Goal: Check status: Check status

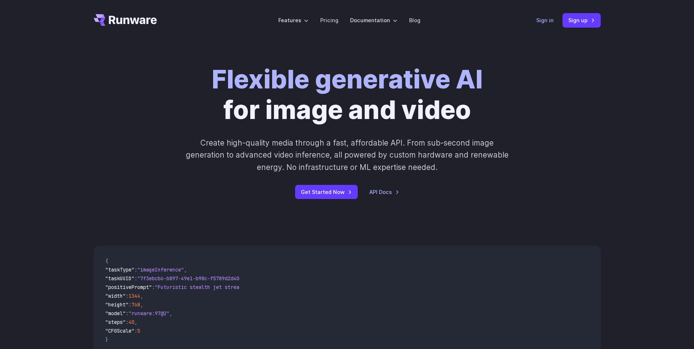
click at [544, 19] on link "Sign in" at bounding box center [544, 20] width 17 height 8
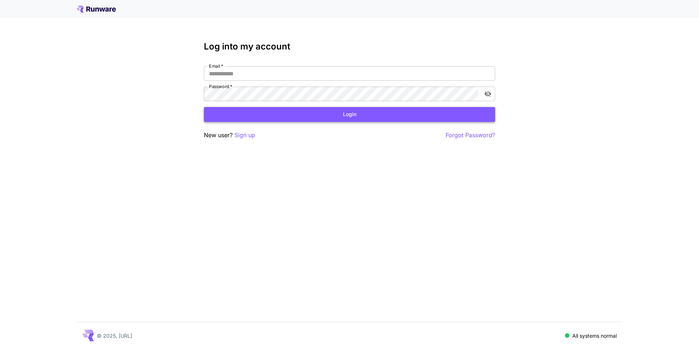
type input "**********"
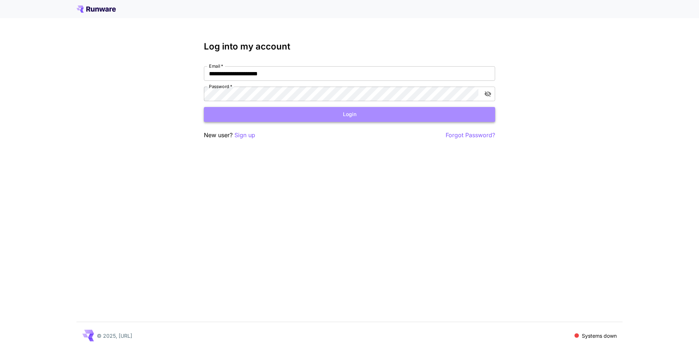
click at [291, 119] on button "Login" at bounding box center [349, 114] width 291 height 15
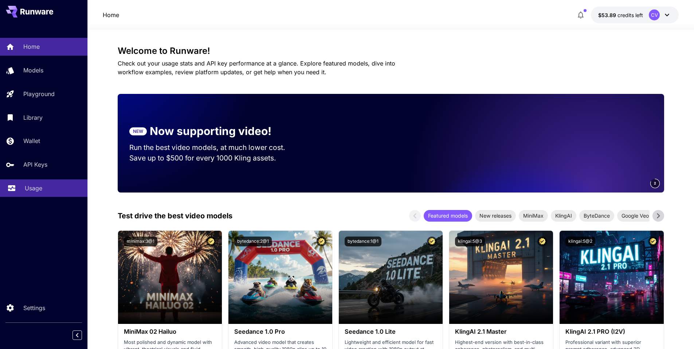
click at [20, 189] on link "Usage" at bounding box center [43, 189] width 87 height 18
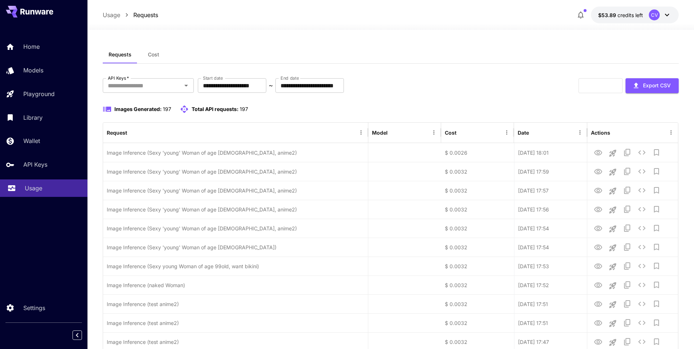
click at [41, 190] on p "Usage" at bounding box center [33, 188] width 17 height 9
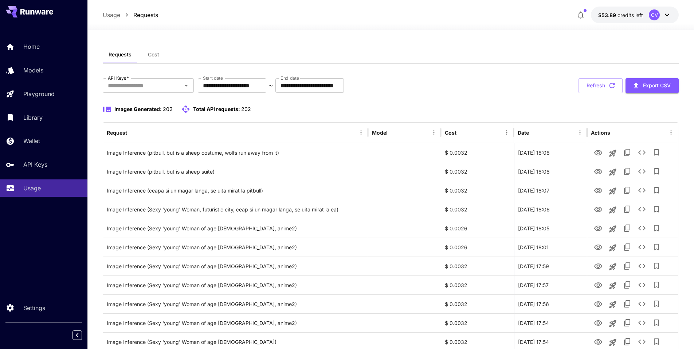
click at [156, 53] on span "Cost" at bounding box center [153, 54] width 11 height 7
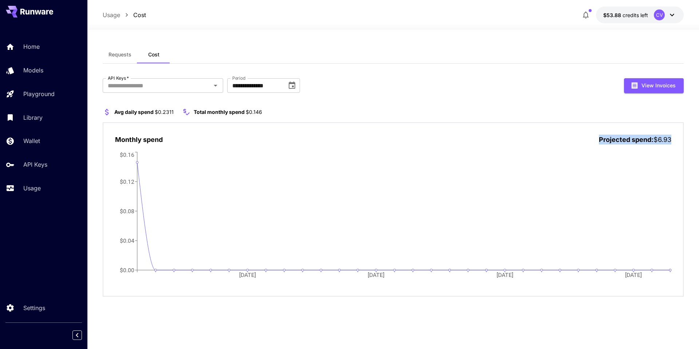
drag, startPoint x: 596, startPoint y: 141, endPoint x: 675, endPoint y: 143, distance: 78.3
click at [675, 143] on div "Monthly spend Projected spend: $6.93 07 Sep 14 Sep 21 Sep 28 Sep $0.00 $0.04 $0…" at bounding box center [393, 209] width 581 height 175
click at [37, 189] on p "Usage" at bounding box center [33, 188] width 17 height 9
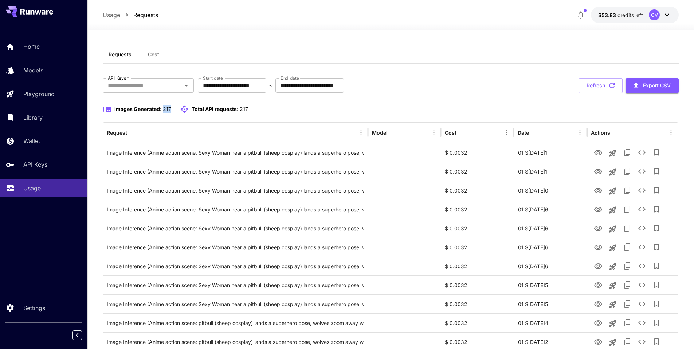
drag, startPoint x: 162, startPoint y: 108, endPoint x: 172, endPoint y: 109, distance: 9.5
click at [172, 109] on div "Images Generated: 217 Total API requests: 217" at bounding box center [175, 109] width 145 height 9
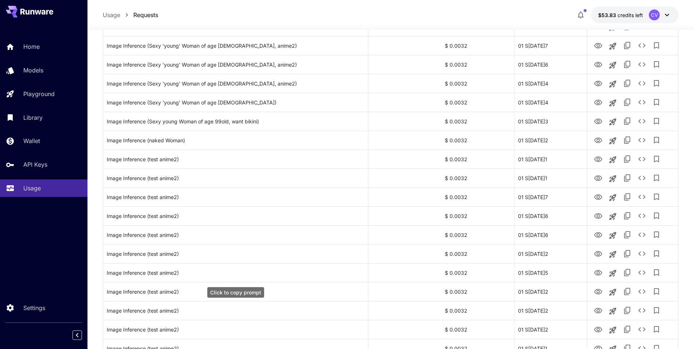
scroll to position [520, 0]
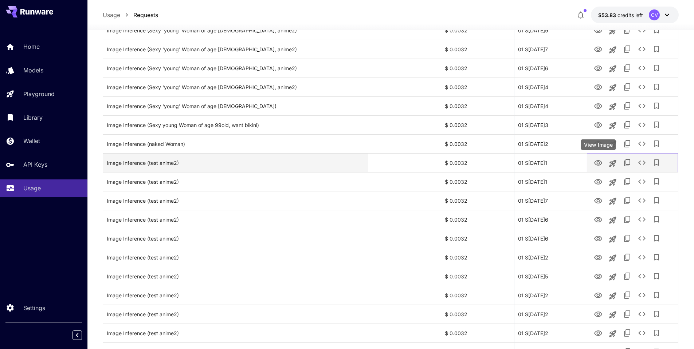
click at [599, 163] on icon "View Image" at bounding box center [598, 162] width 8 height 5
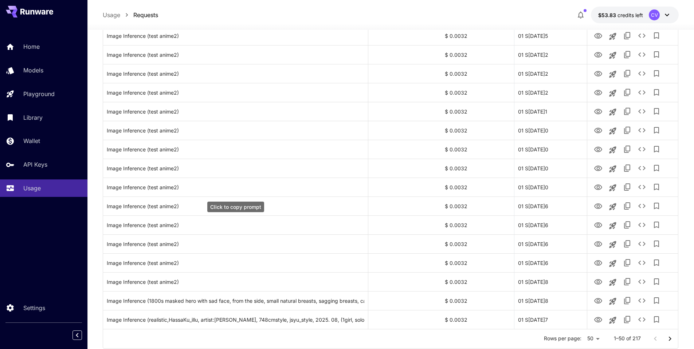
scroll to position [782, 0]
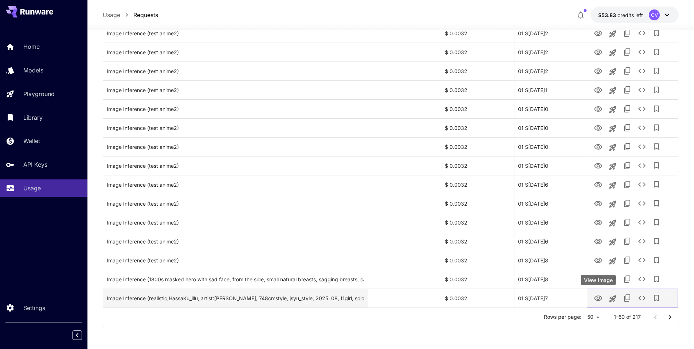
click at [598, 297] on icon "View Image" at bounding box center [598, 298] width 9 height 9
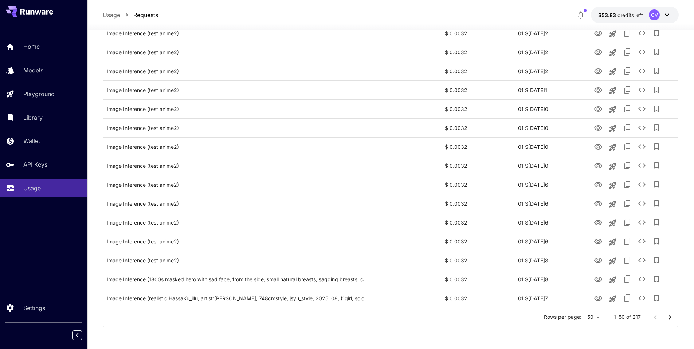
click at [668, 321] on icon "Go to next page" at bounding box center [670, 317] width 9 height 9
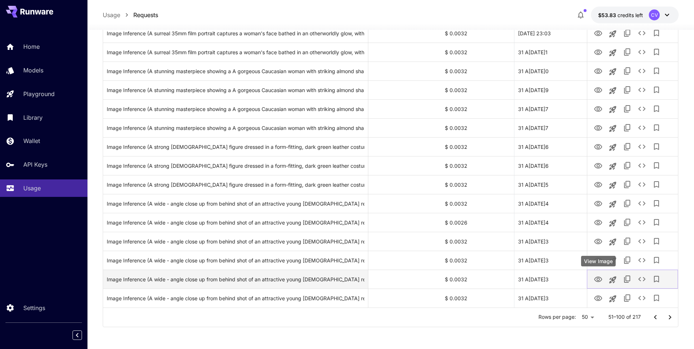
click at [598, 281] on icon "View Image" at bounding box center [598, 279] width 8 height 5
click at [200, 279] on div "Image Inference (A wide - angle close up from behind shot of an attractive youn…" at bounding box center [236, 279] width 258 height 19
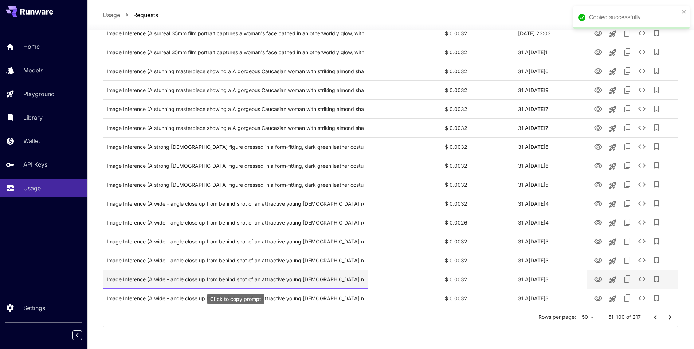
click at [200, 279] on div "Image Inference (A wide - angle close up from behind shot of an attractive youn…" at bounding box center [236, 279] width 258 height 19
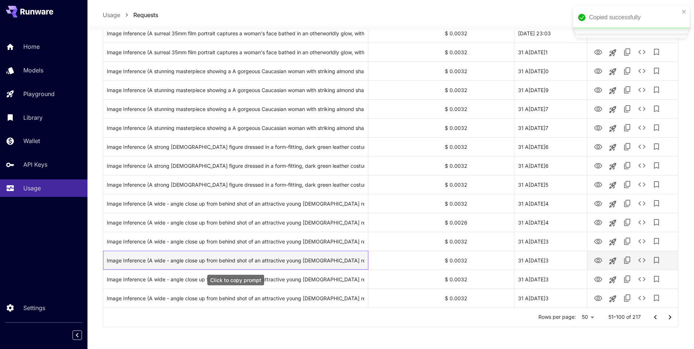
click at [291, 258] on div "Image Inference (A wide - angle close up from behind shot of an attractive youn…" at bounding box center [236, 260] width 258 height 19
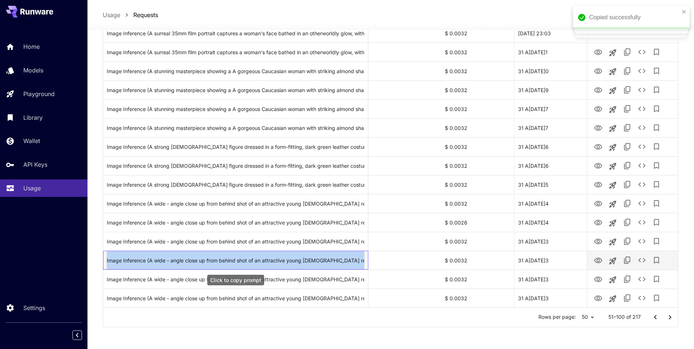
click at [291, 258] on div "Image Inference (A wide - angle close up from behind shot of an attractive youn…" at bounding box center [236, 260] width 258 height 19
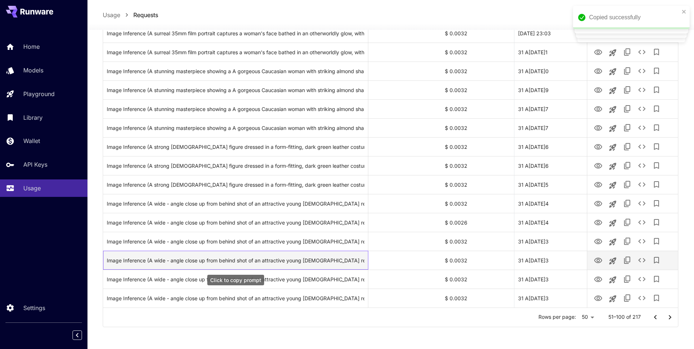
click at [291, 258] on div "Image Inference (A wide - angle close up from behind shot of an attractive youn…" at bounding box center [236, 260] width 258 height 19
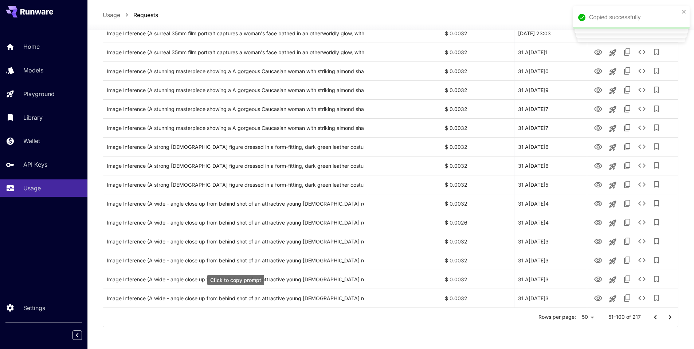
click at [242, 284] on div "Click to copy prompt" at bounding box center [235, 280] width 57 height 11
click at [242, 283] on div "Click to copy prompt" at bounding box center [235, 280] width 57 height 11
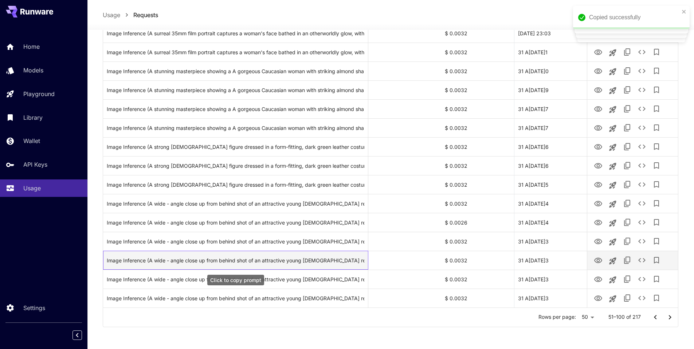
click at [238, 262] on div "Image Inference (A wide - angle close up from behind shot of an attractive youn…" at bounding box center [236, 260] width 258 height 19
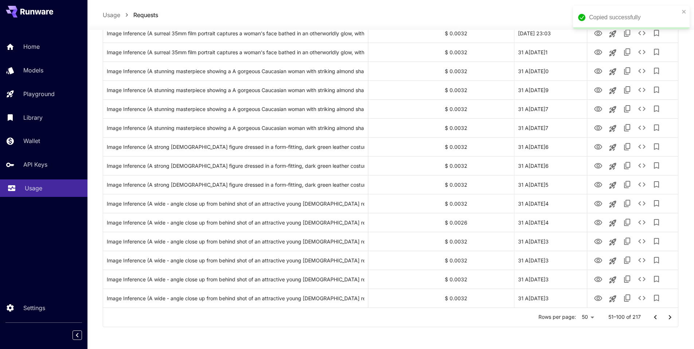
click at [39, 186] on p "Usage" at bounding box center [33, 188] width 17 height 9
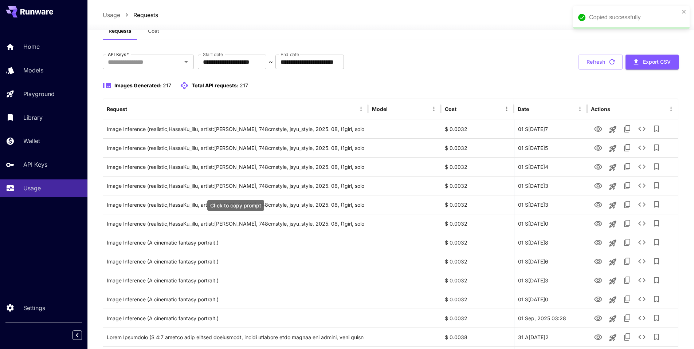
scroll to position [0, 0]
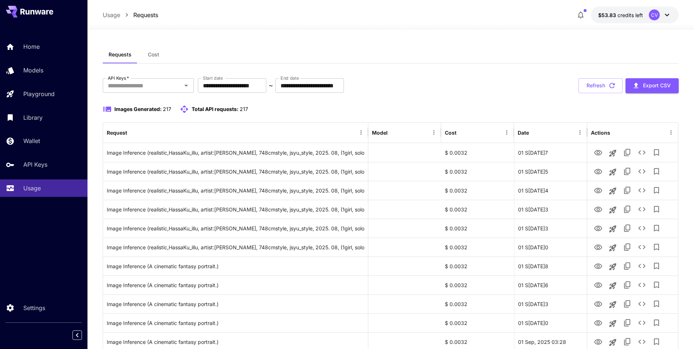
click at [153, 54] on span "Cost" at bounding box center [153, 54] width 11 height 7
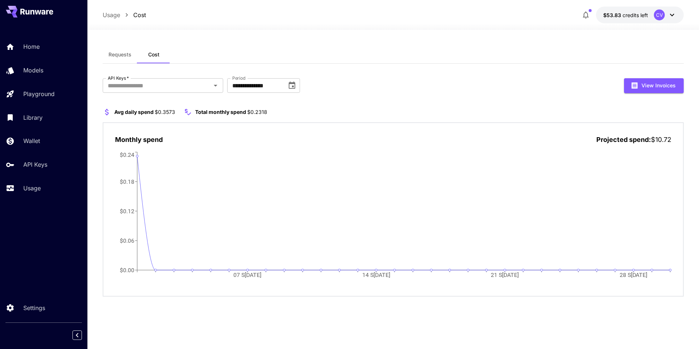
click at [274, 111] on section "Avg daily spend $0.3573 Total monthly spend $0.2318" at bounding box center [393, 112] width 581 height 9
click at [34, 187] on p "Usage" at bounding box center [33, 188] width 17 height 9
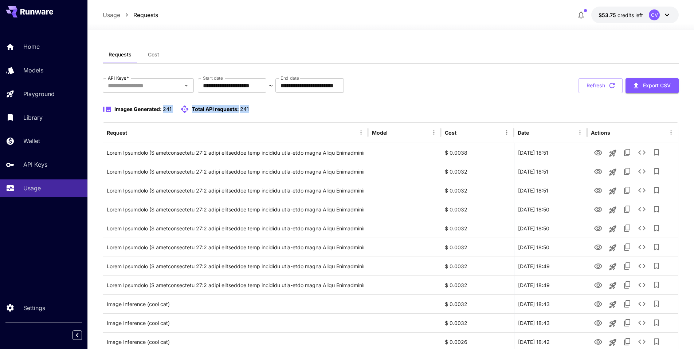
drag, startPoint x: 162, startPoint y: 109, endPoint x: 279, endPoint y: 109, distance: 116.9
click at [279, 109] on div "Images Generated: 241 Total API requests: 241" at bounding box center [391, 109] width 576 height 9
